Goal: Task Accomplishment & Management: Manage account settings

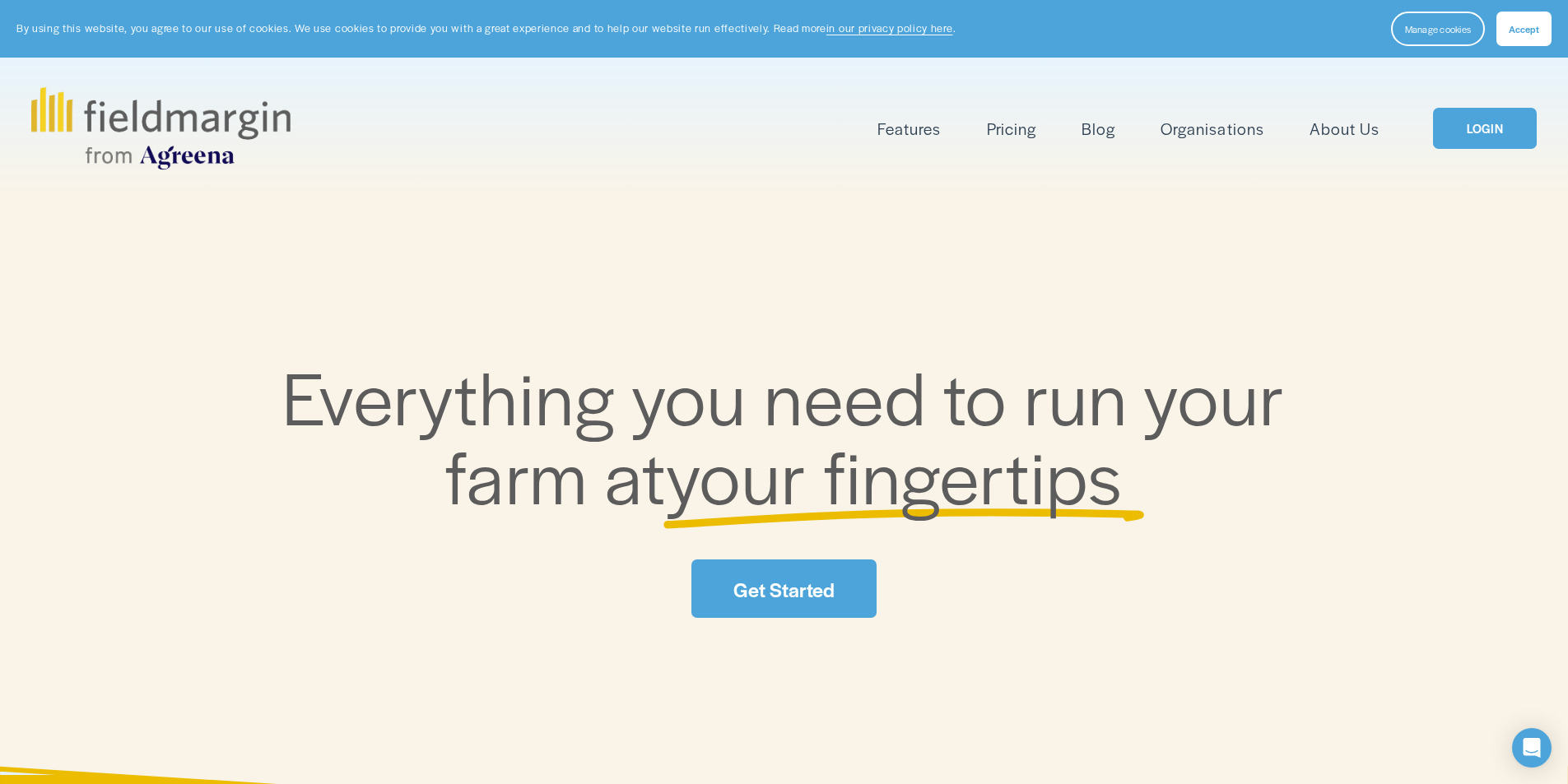
click at [1484, 134] on link "LOGIN" at bounding box center [1485, 128] width 104 height 42
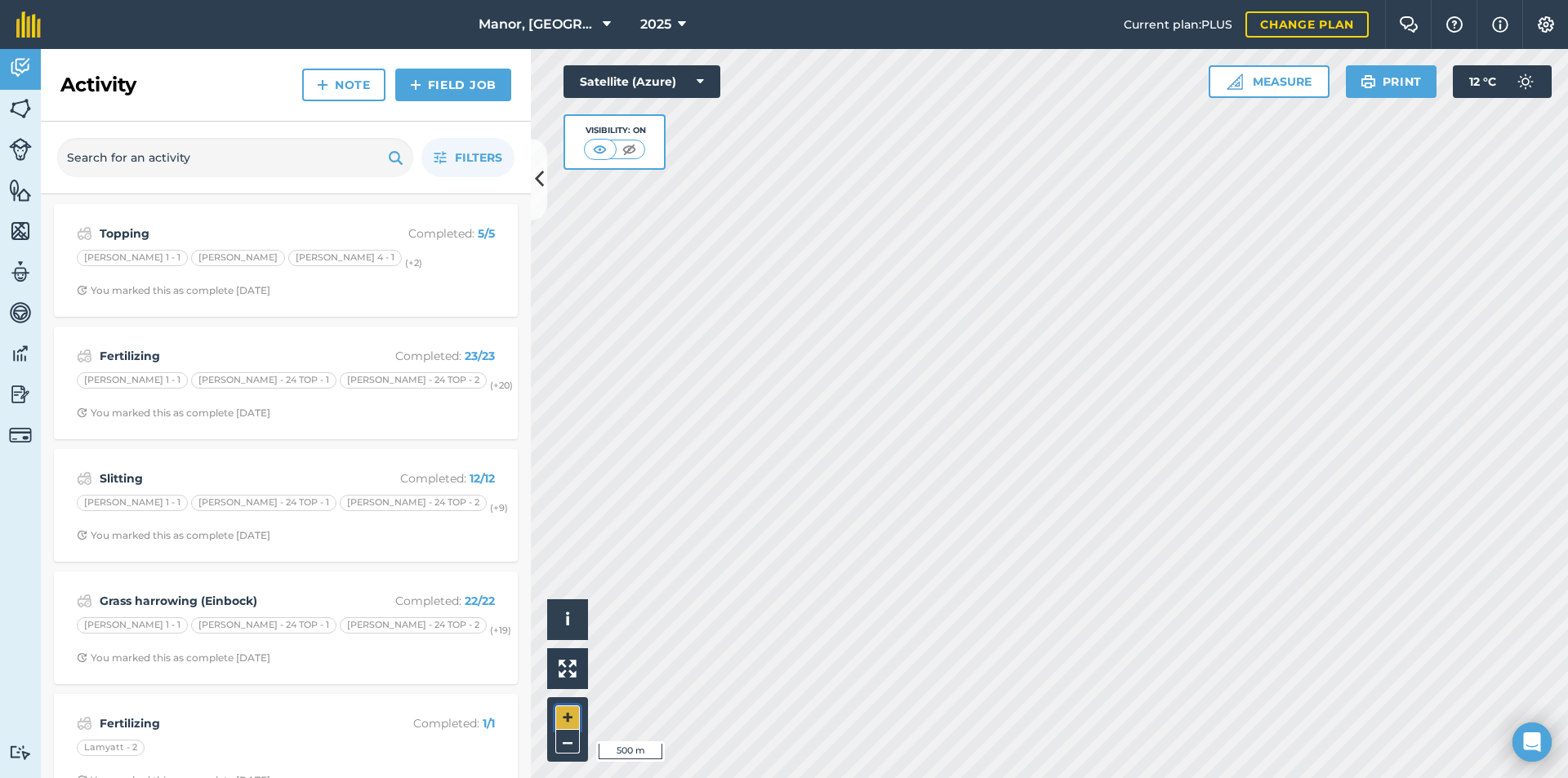
click at [565, 711] on button "+" at bounding box center [568, 718] width 24 height 24
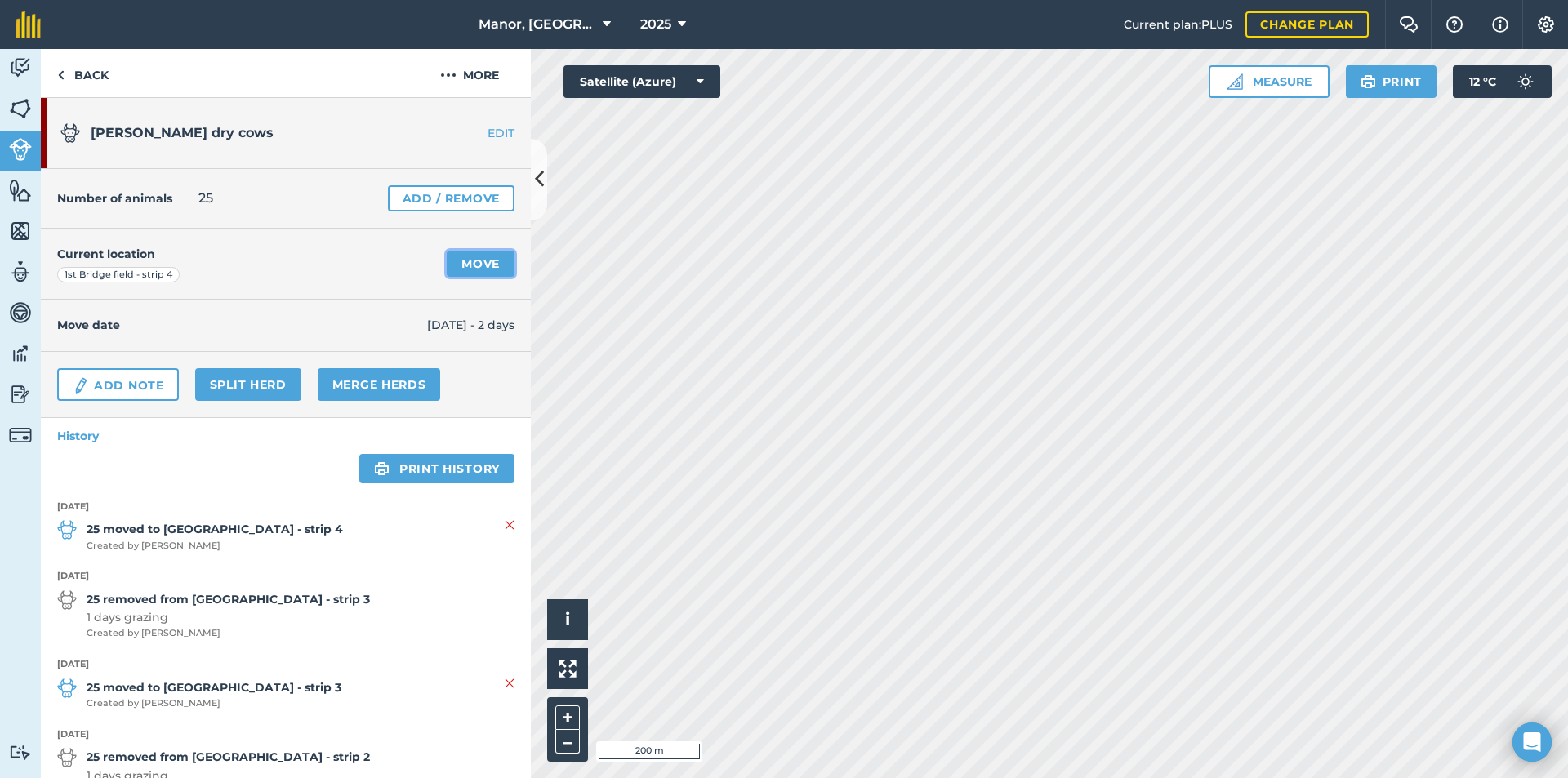
click at [449, 262] on link "Move" at bounding box center [480, 264] width 68 height 26
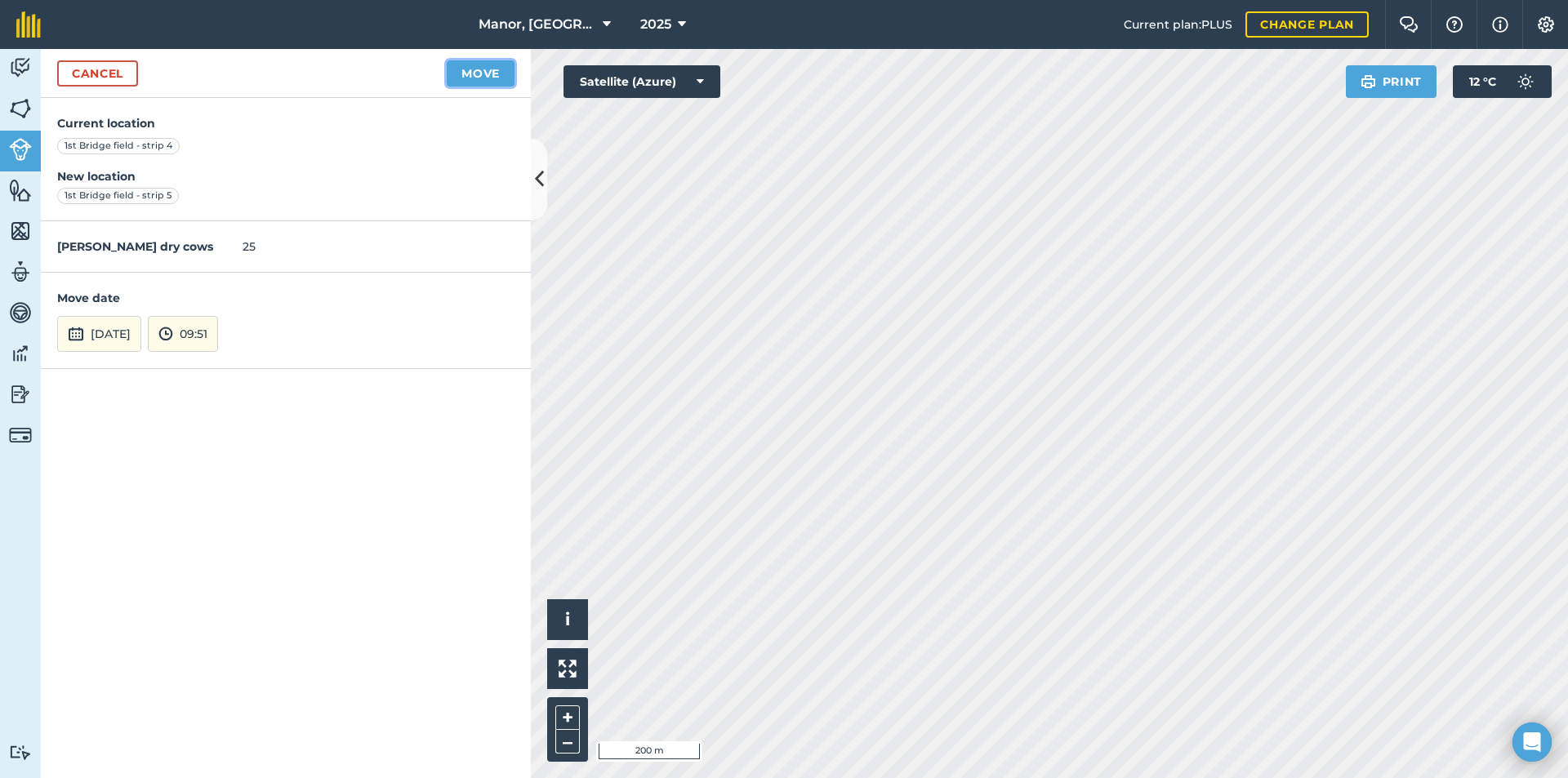
click at [491, 72] on button "Move" at bounding box center [480, 73] width 68 height 26
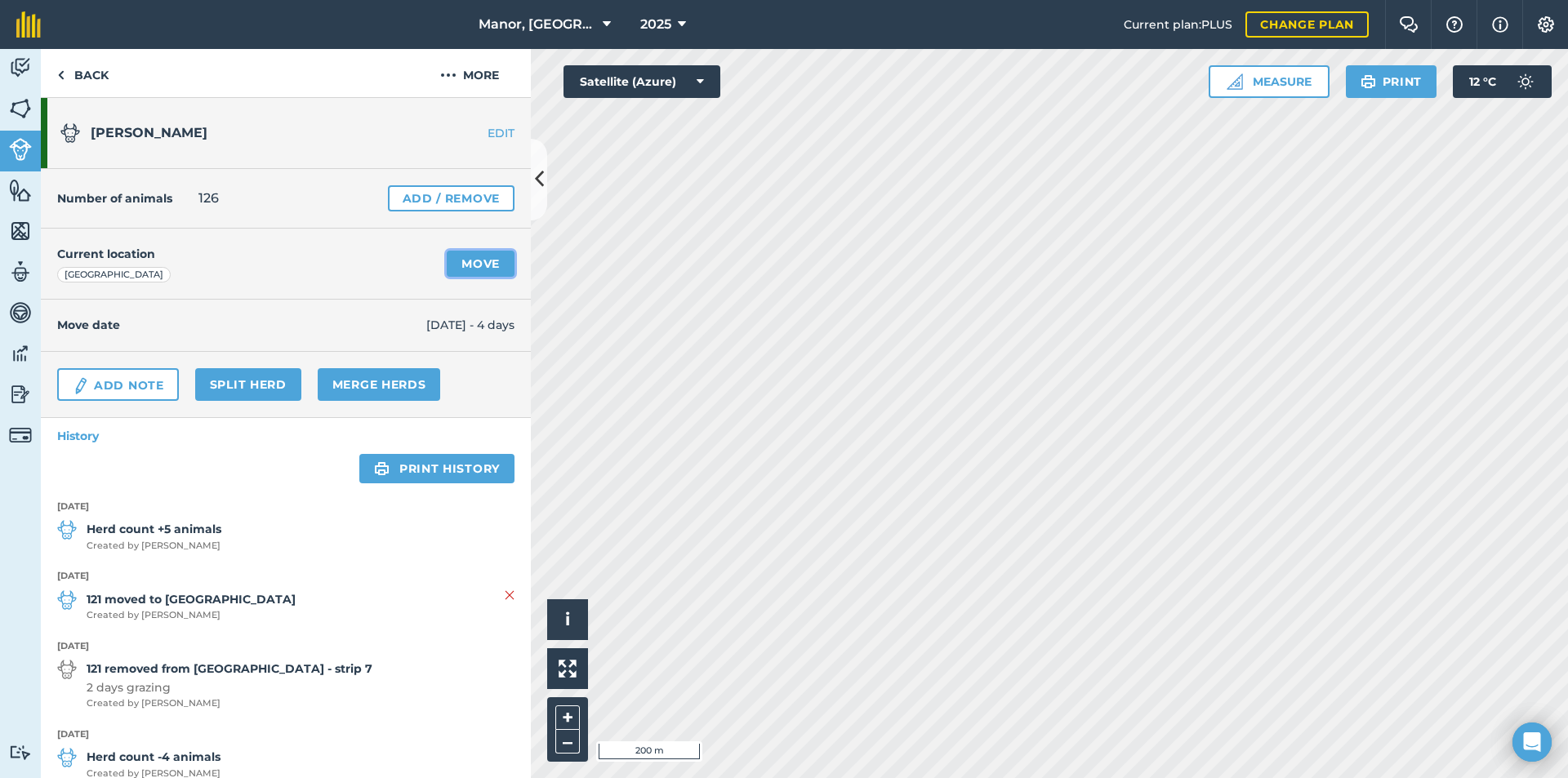
click at [464, 265] on link "Move" at bounding box center [480, 264] width 68 height 26
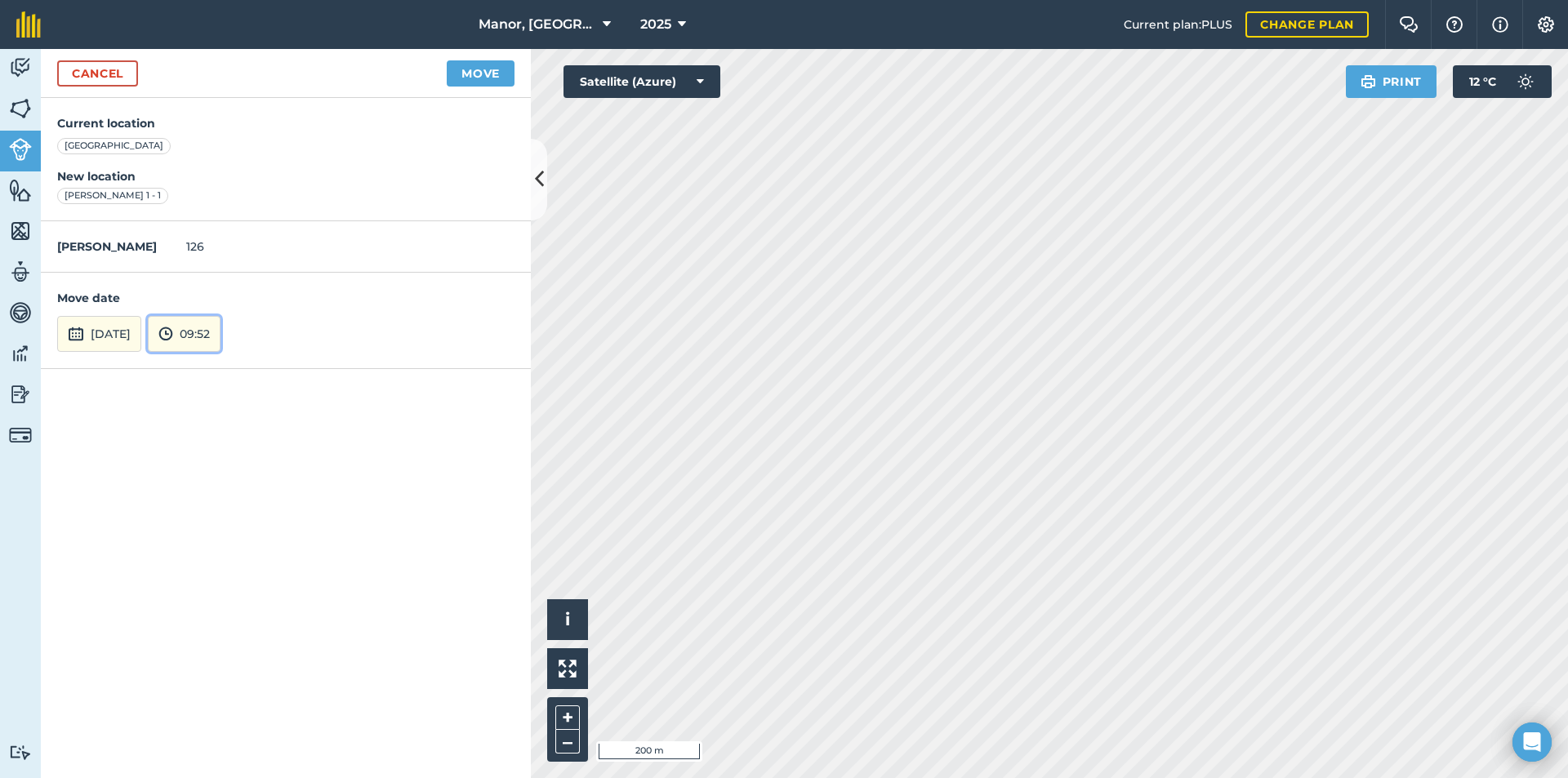
click at [220, 334] on button "09:52" at bounding box center [183, 334] width 73 height 36
click at [224, 241] on button "04:30" at bounding box center [187, 244] width 77 height 26
click at [481, 77] on button "Move" at bounding box center [480, 73] width 68 height 26
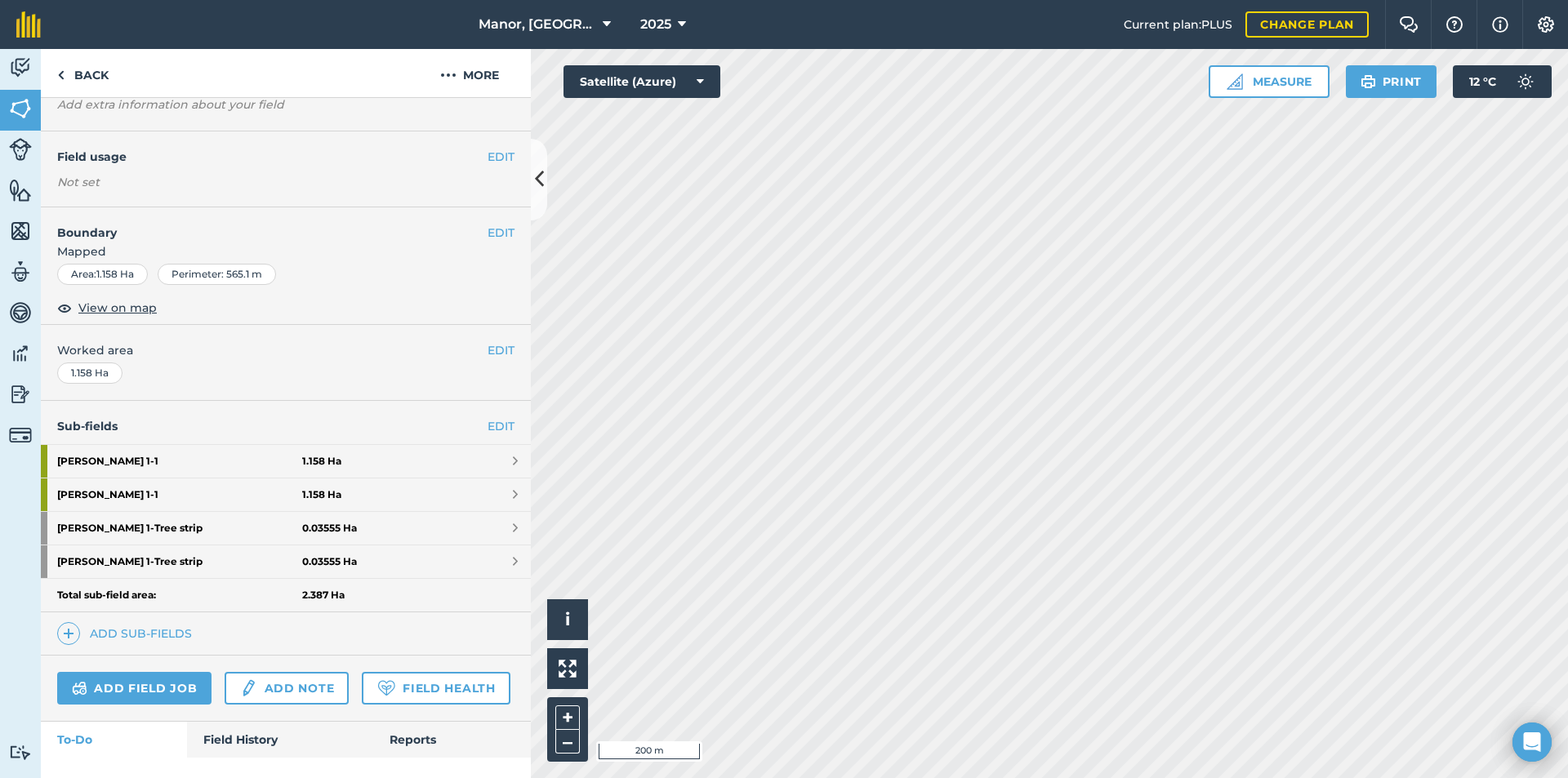
scroll to position [177, 0]
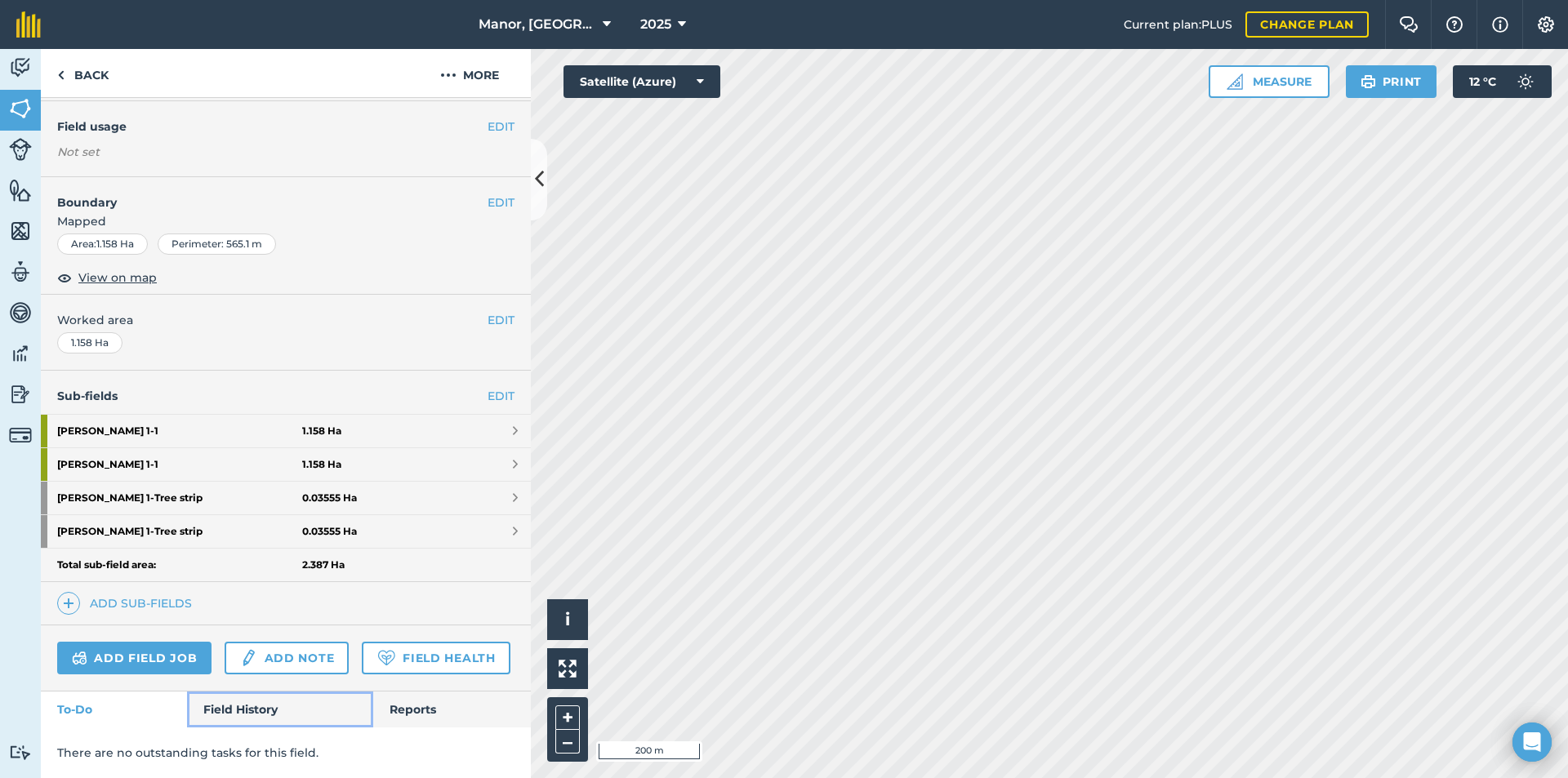
click at [261, 708] on link "Field History" at bounding box center [280, 709] width 185 height 36
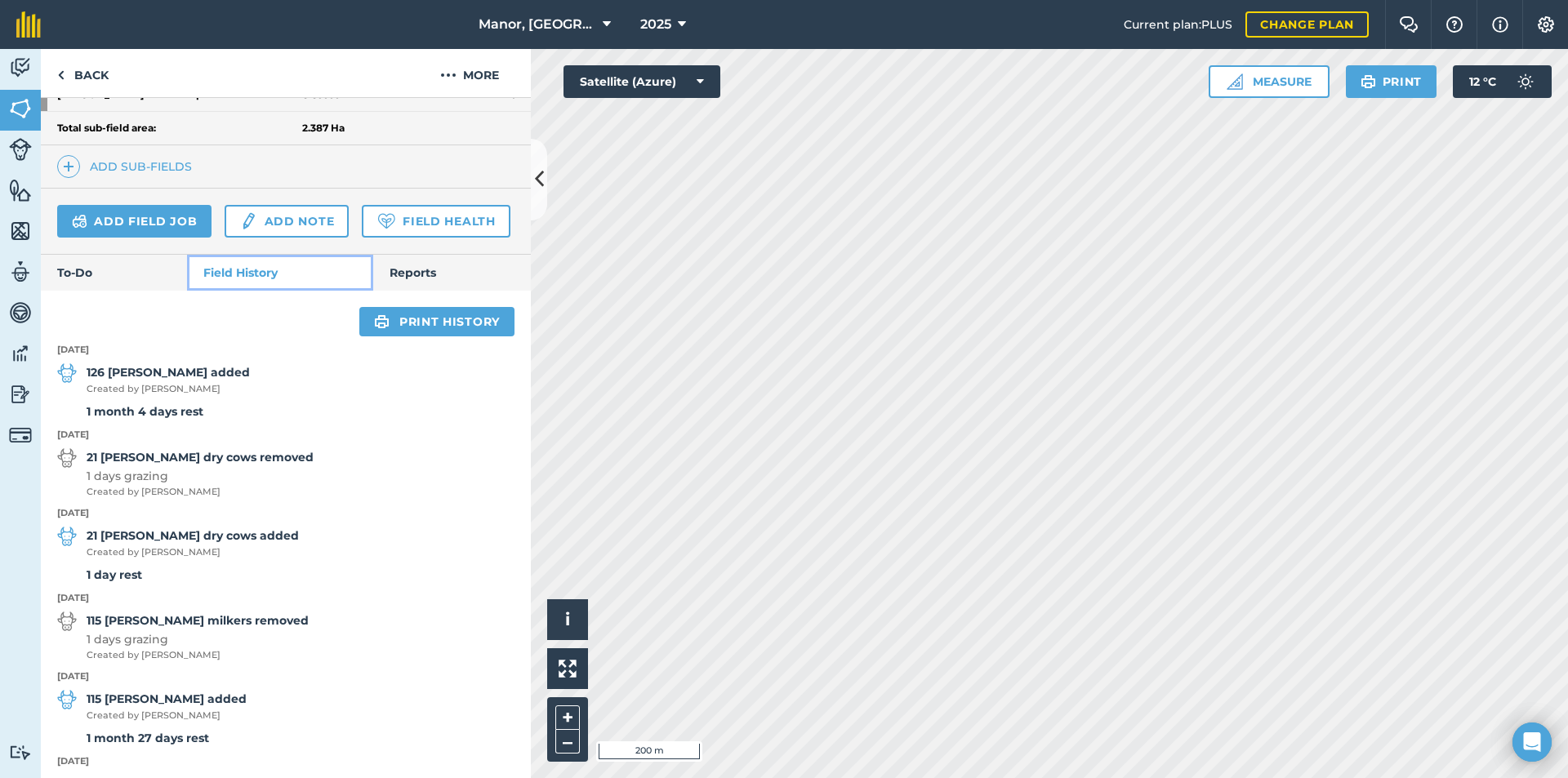
scroll to position [584, 0]
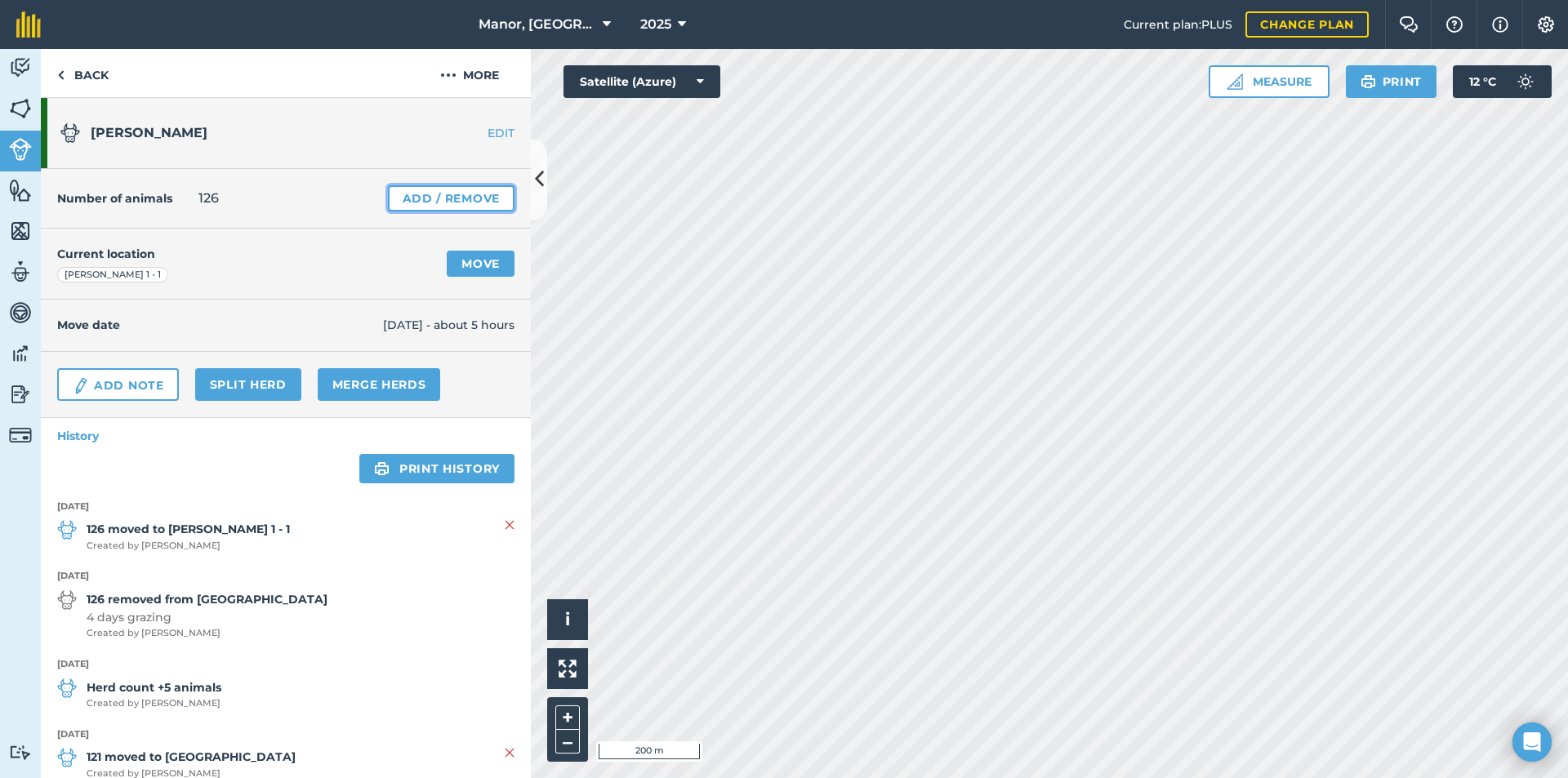
click at [425, 197] on link "Add / Remove" at bounding box center [451, 198] width 127 height 26
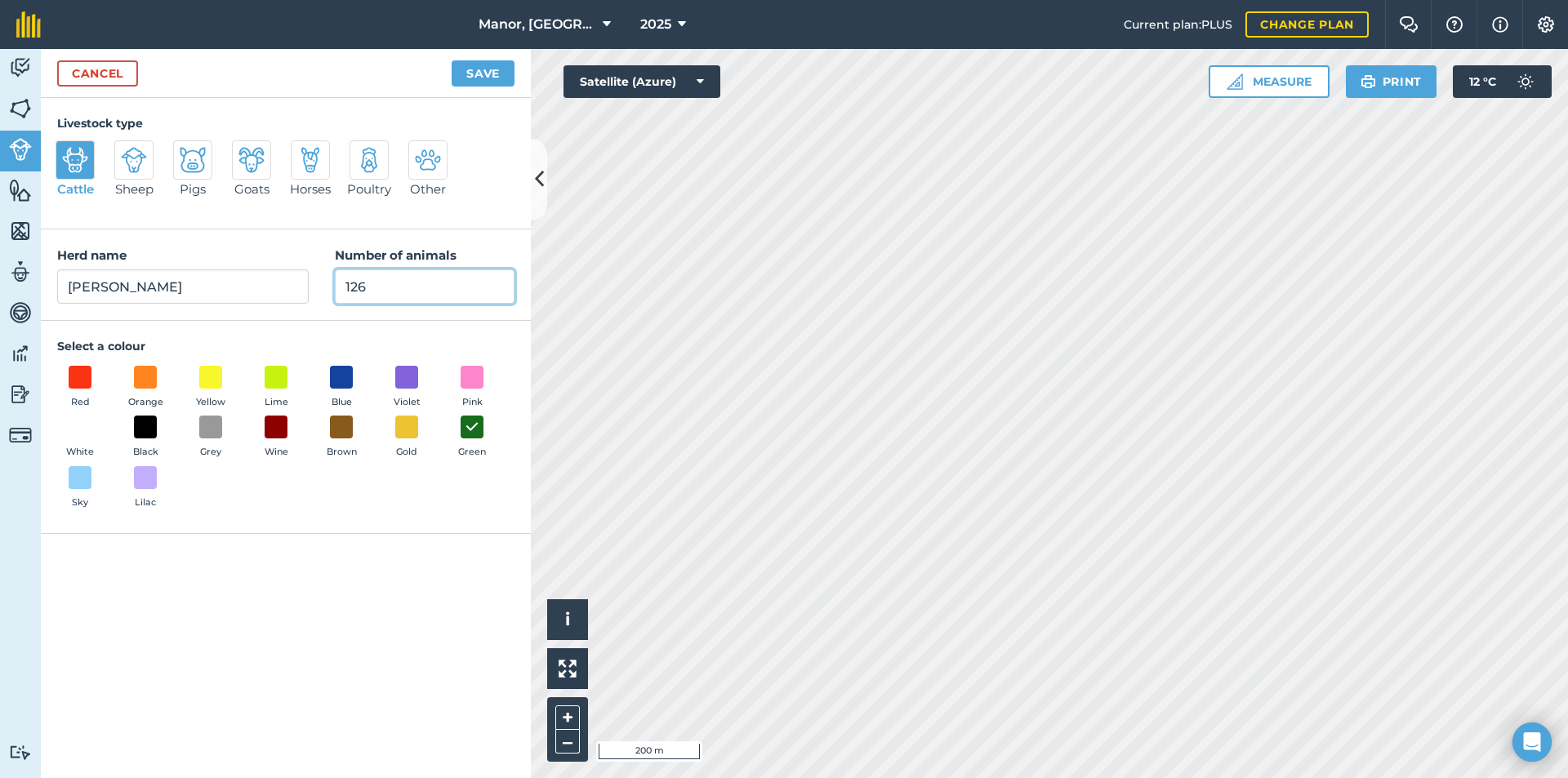
click at [379, 281] on input "126" at bounding box center [425, 286] width 180 height 34
type input "127"
click at [477, 72] on button "Save" at bounding box center [483, 73] width 63 height 26
